Goal: Find specific page/section: Find specific page/section

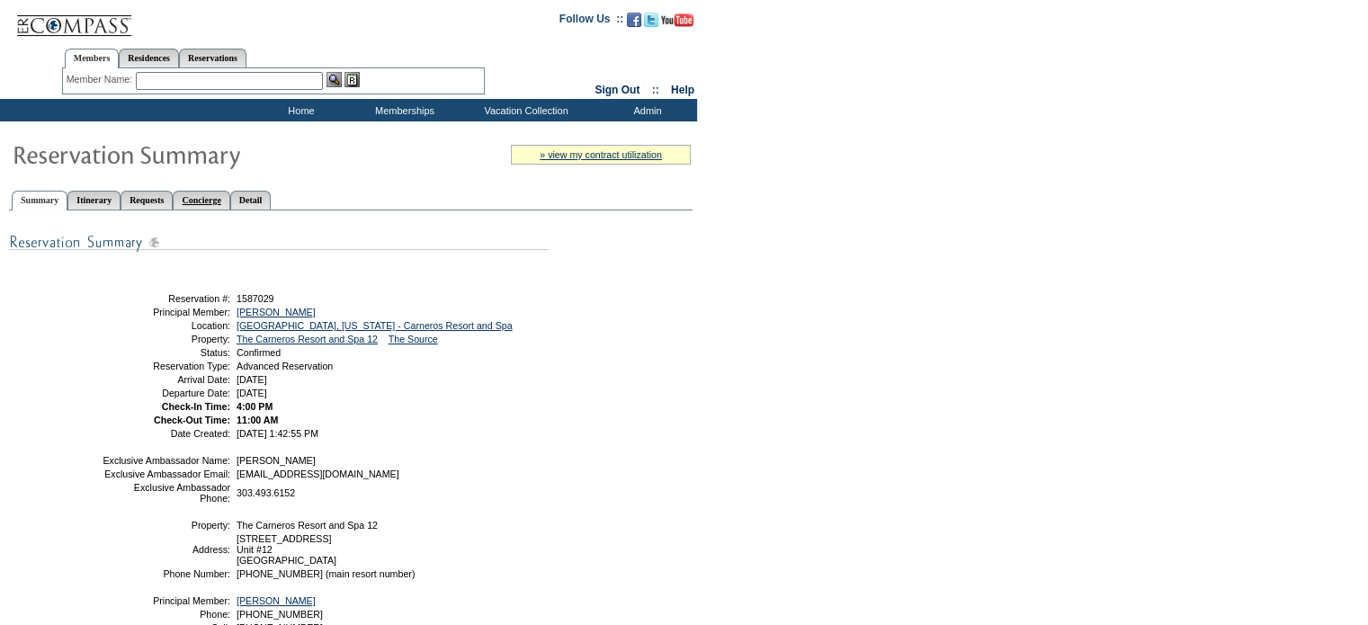
click at [229, 193] on link "Concierge" at bounding box center [201, 200] width 57 height 19
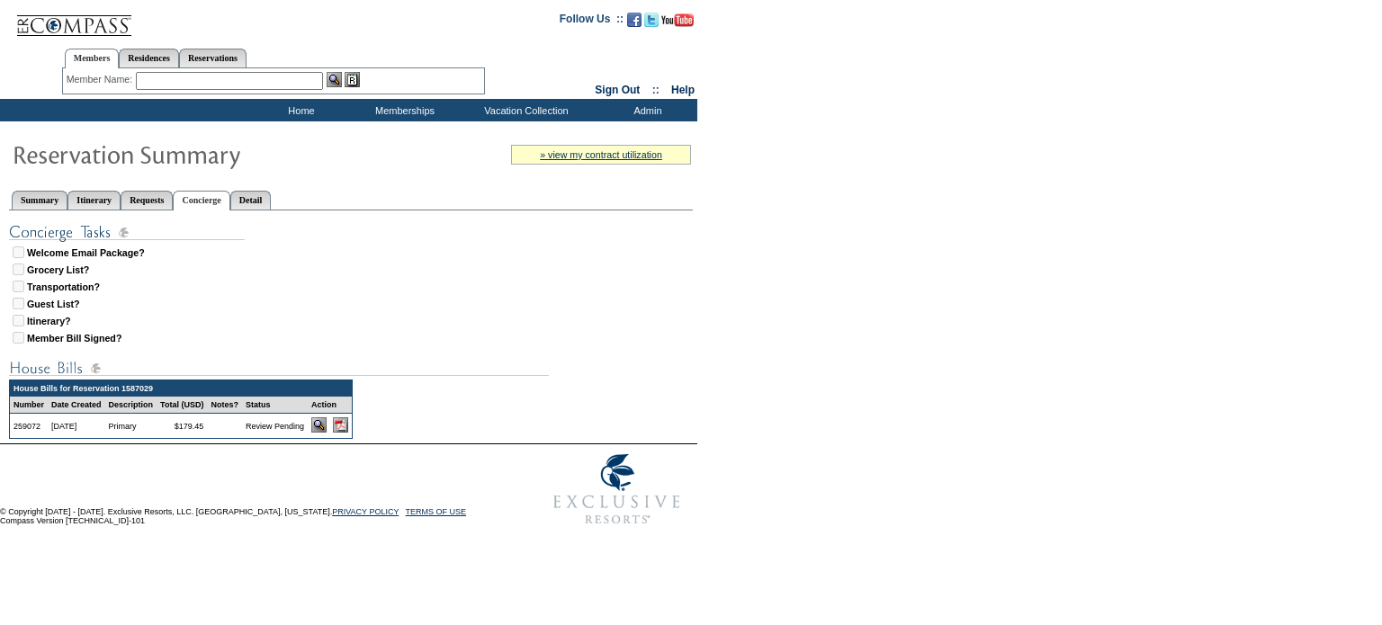
click at [348, 430] on img at bounding box center [340, 424] width 15 height 15
click at [242, 58] on link "Reservations" at bounding box center [212, 58] width 67 height 19
click at [166, 81] on input "text" at bounding box center [170, 81] width 79 height 18
type input "1745815"
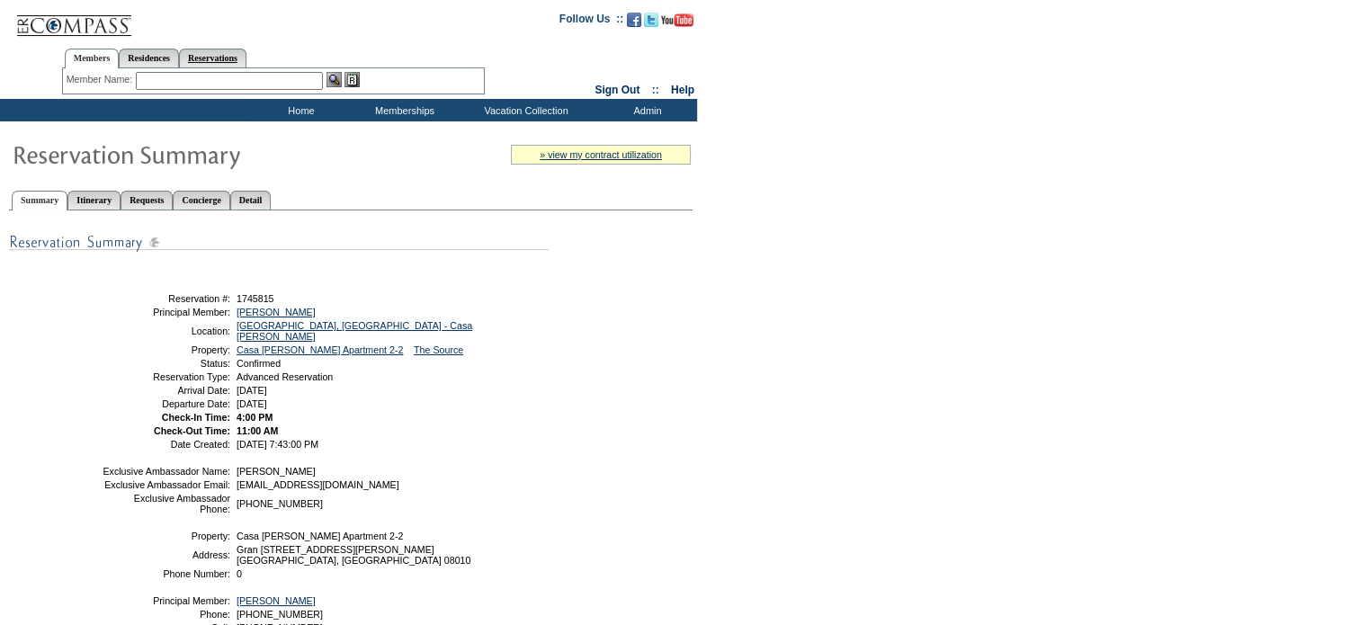
click at [234, 64] on link "Reservations" at bounding box center [212, 58] width 67 height 19
click at [174, 78] on input "text" at bounding box center [170, 81] width 79 height 18
type input "1746815"
click input "Send" at bounding box center [0, 0] width 0 height 0
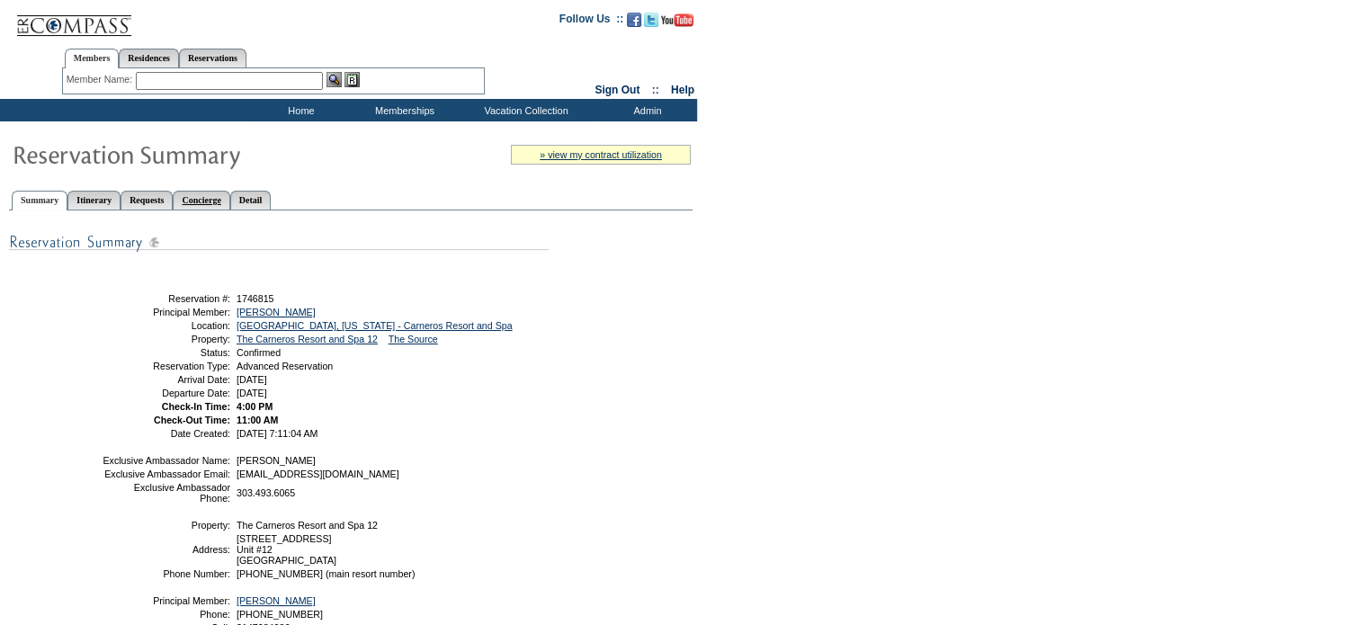
click at [229, 193] on link "Concierge" at bounding box center [201, 200] width 57 height 19
